Goal: Communication & Community: Answer question/provide support

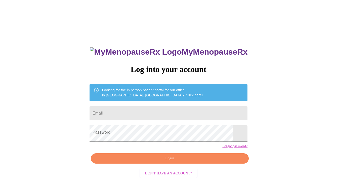
type input "[EMAIL_ADDRESS][DOMAIN_NAME]"
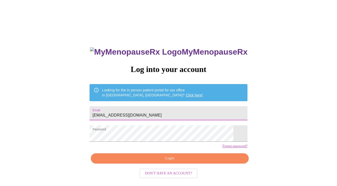
click at [201, 162] on span "Login" at bounding box center [170, 158] width 146 height 6
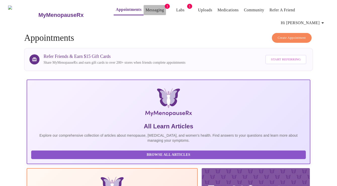
click at [146, 11] on link "Messaging" at bounding box center [155, 10] width 18 height 7
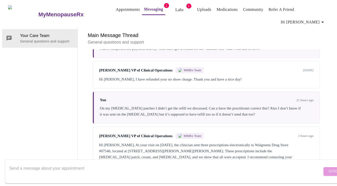
scroll to position [1491, 0]
click at [127, 164] on textarea "Send a message about your appointment" at bounding box center [165, 171] width 313 height 16
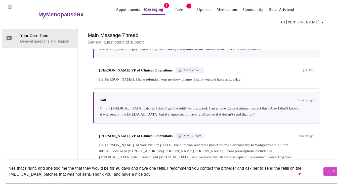
type textarea "yes that's right. and she told me the that they would be for 90 days and have o…"
click at [329, 170] on span "Send" at bounding box center [334, 171] width 10 height 6
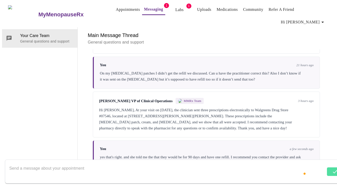
scroll to position [1527, 0]
